Goal: Transaction & Acquisition: Purchase product/service

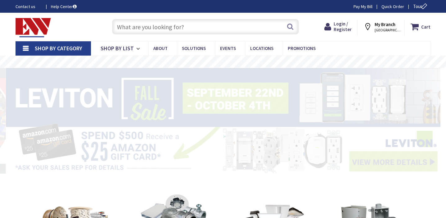
type input "[GEOGRAPHIC_DATA], [GEOGRAPHIC_DATA]"
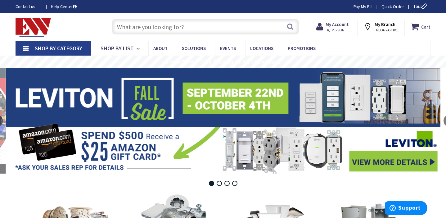
click at [153, 26] on input "text" at bounding box center [205, 27] width 187 height 16
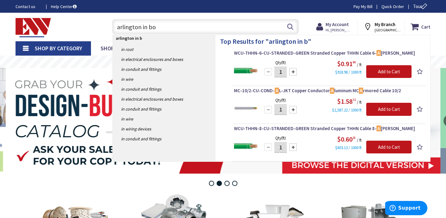
type input "arlington in box"
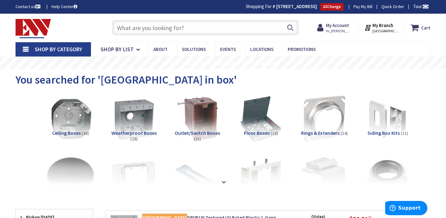
click at [141, 30] on input "text" at bounding box center [205, 28] width 187 height 16
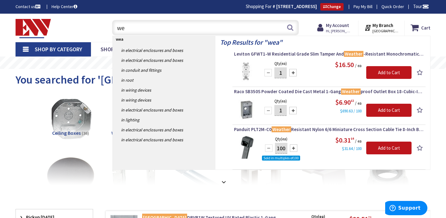
type input "w"
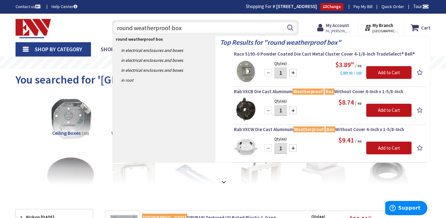
click at [162, 28] on input "round weatherproof box" at bounding box center [205, 28] width 187 height 16
type input "rab flood light"
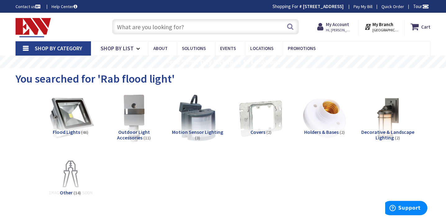
click at [77, 118] on img at bounding box center [70, 117] width 53 height 53
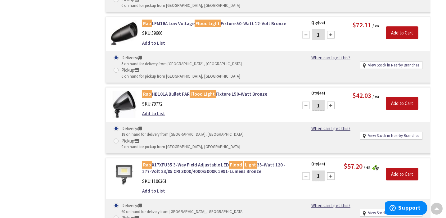
scroll to position [679, 0]
